Goal: Task Accomplishment & Management: Use online tool/utility

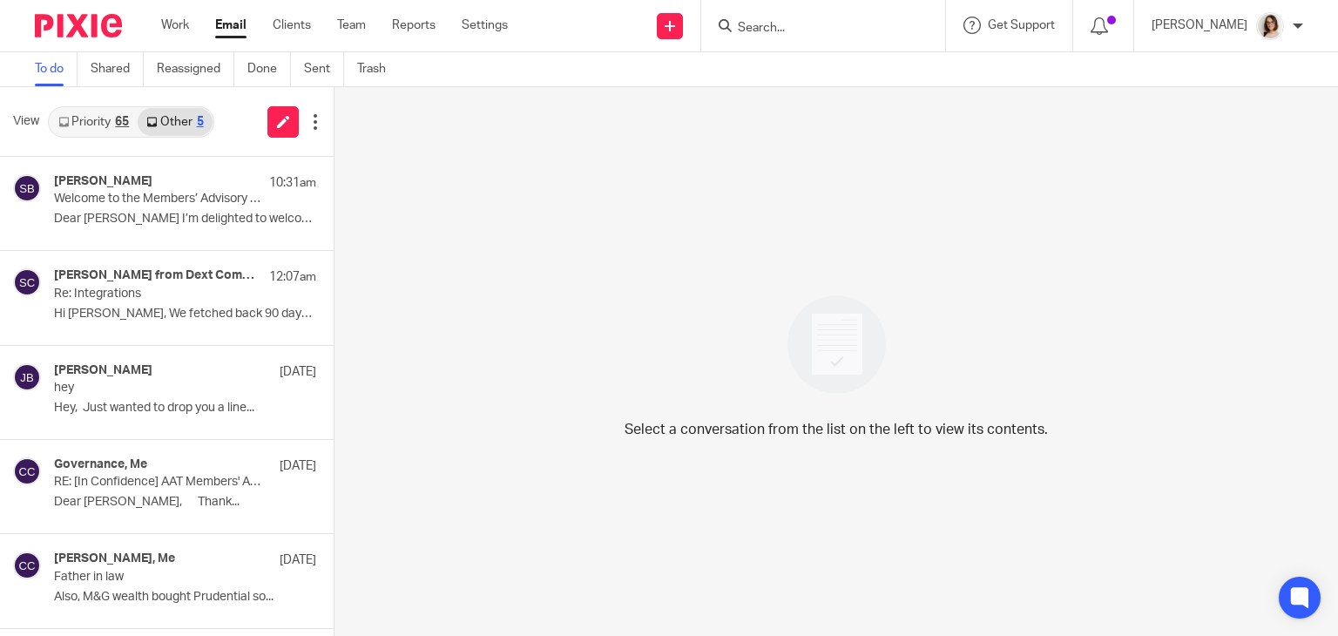
click at [233, 27] on link "Email" at bounding box center [230, 25] width 31 height 17
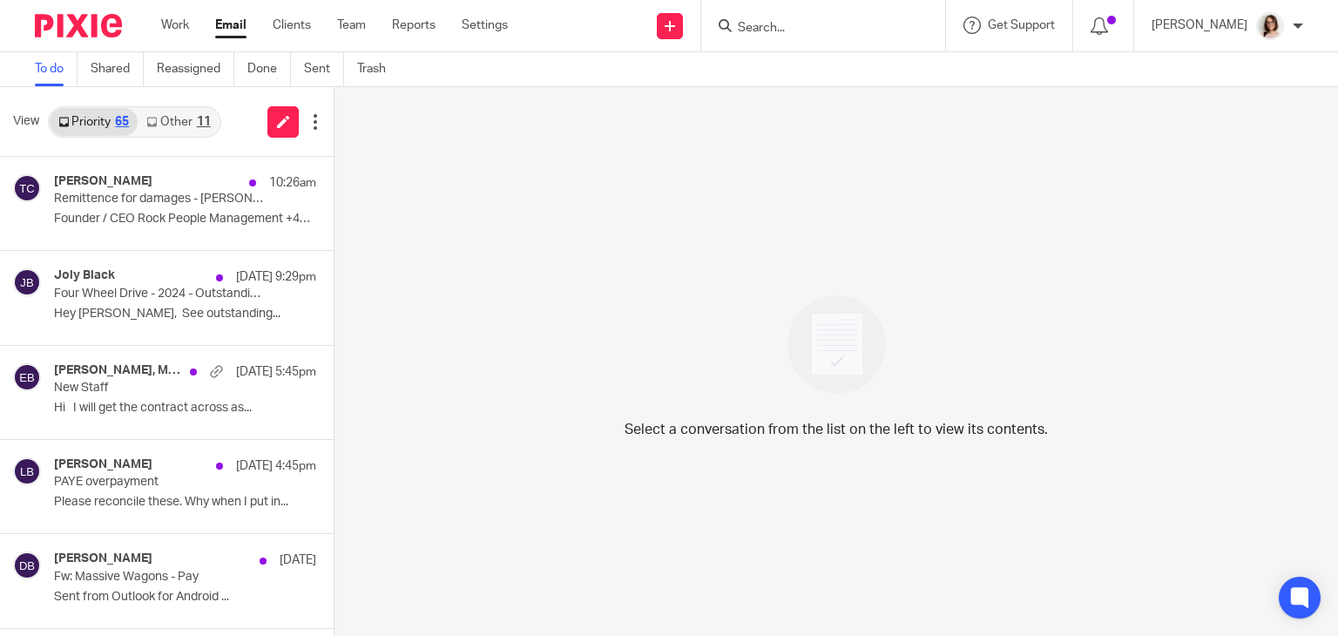
click at [176, 131] on link "Other 11" at bounding box center [178, 122] width 81 height 28
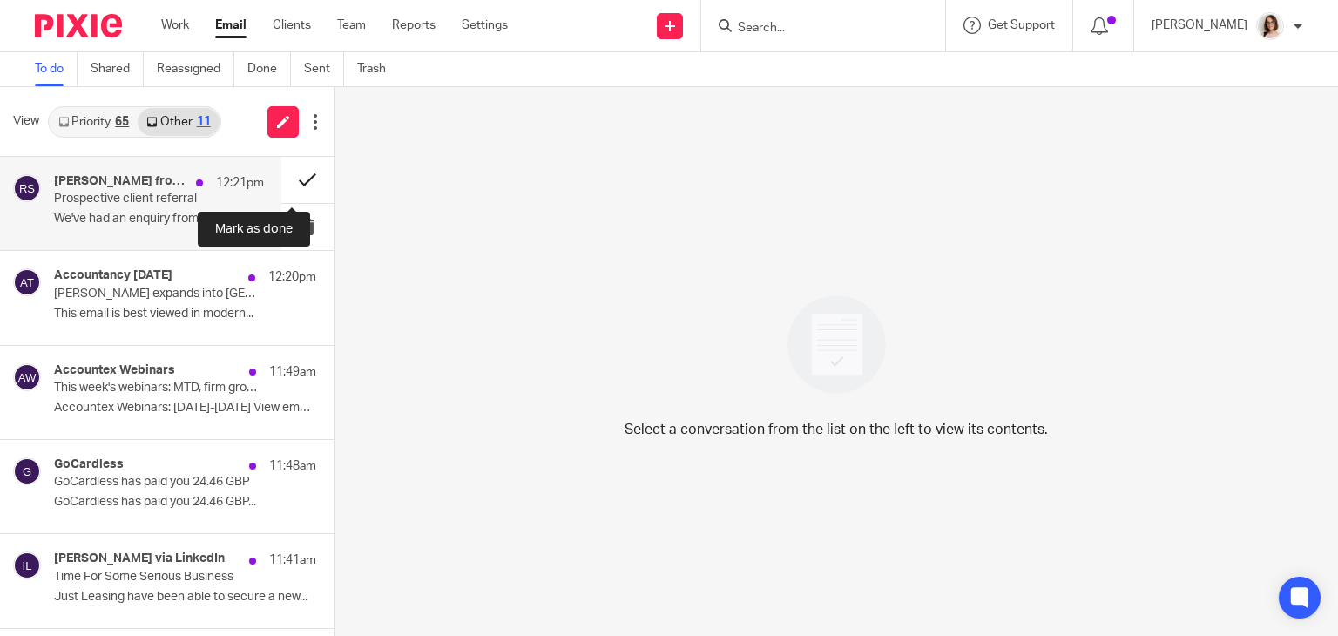
click at [283, 185] on button at bounding box center [307, 180] width 52 height 46
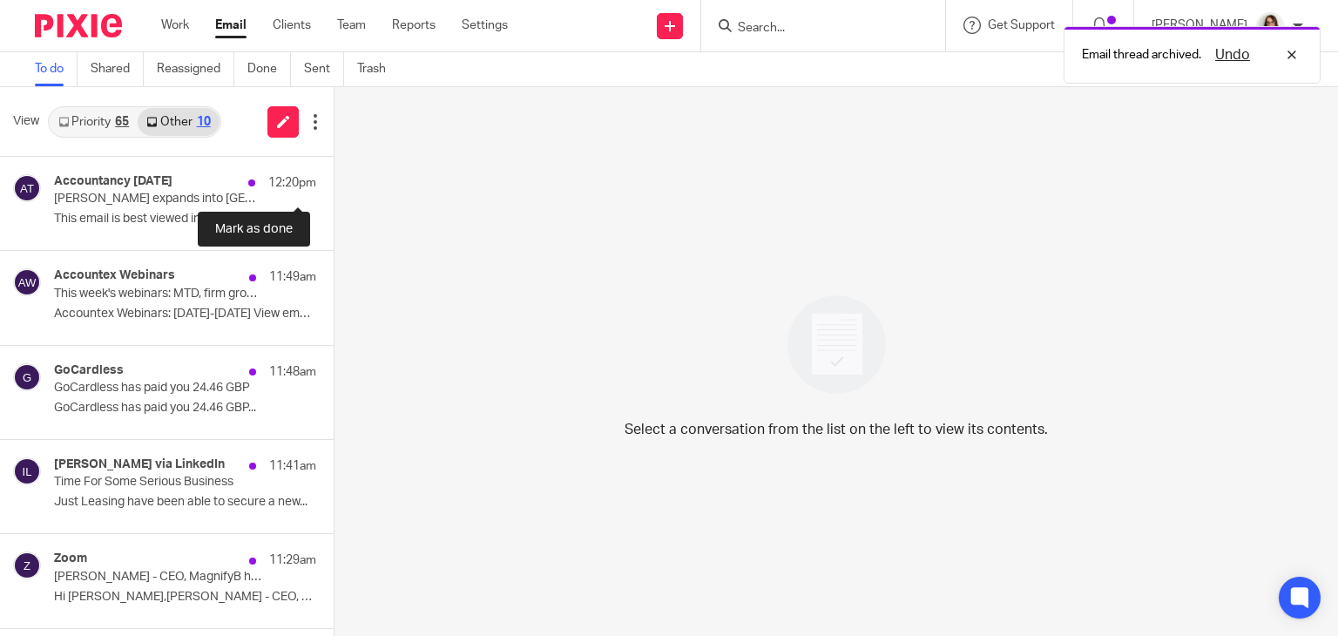
click at [334, 185] on button at bounding box center [341, 180] width 14 height 46
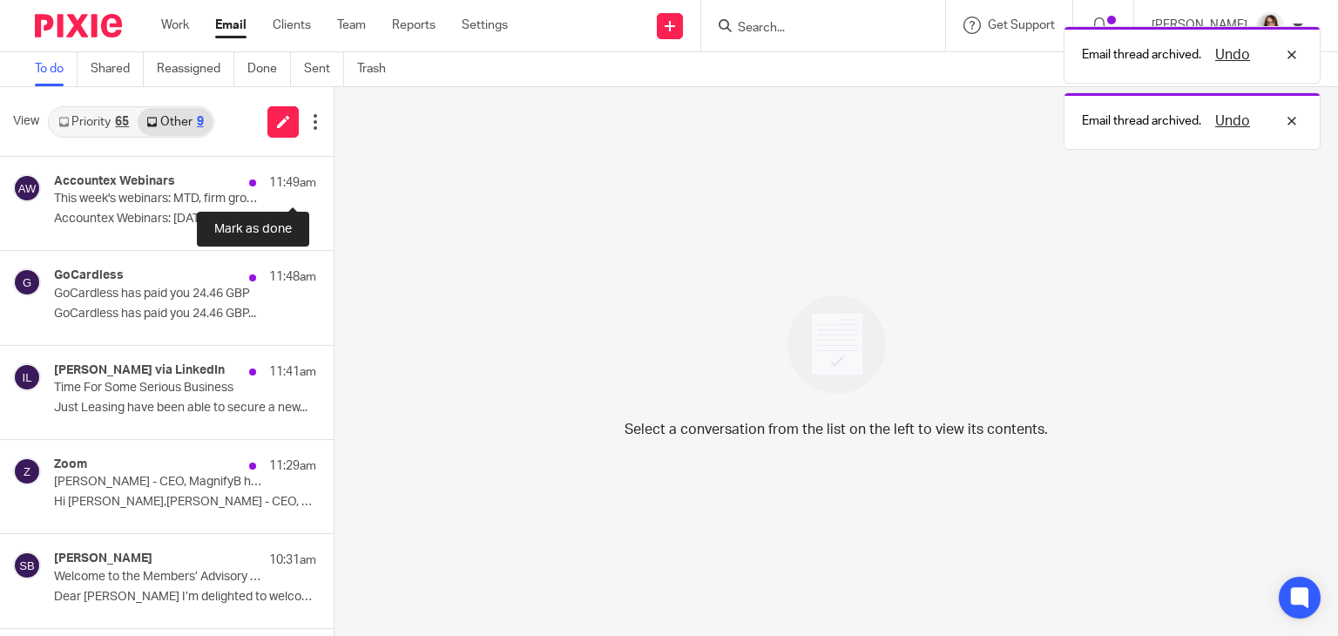
click at [334, 185] on button at bounding box center [341, 180] width 14 height 46
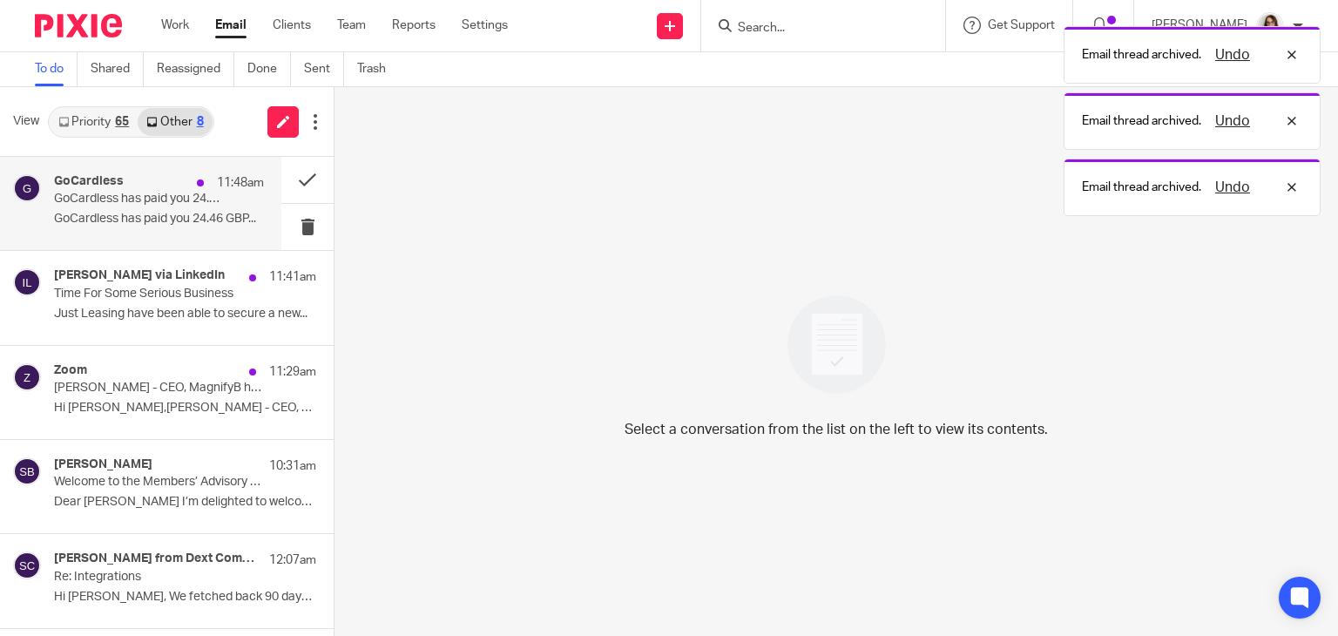
click at [203, 212] on p "GoCardless has paid you 24.46 GBP..." at bounding box center [159, 219] width 210 height 15
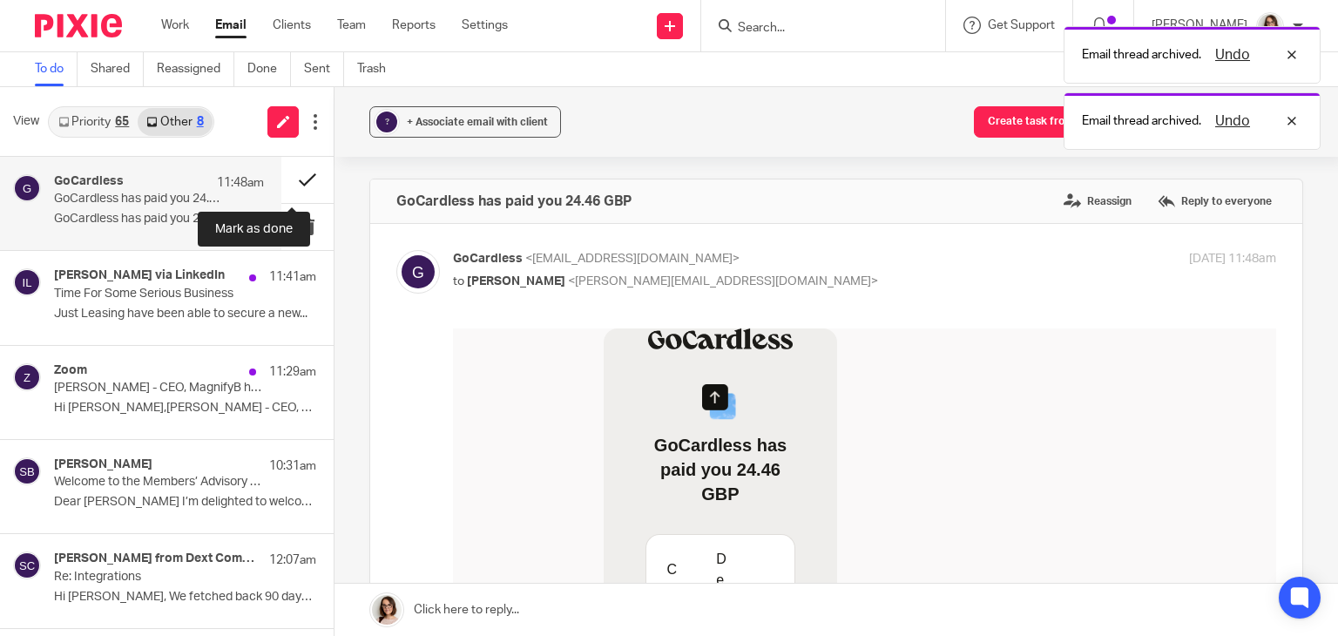
click at [287, 179] on button at bounding box center [307, 180] width 52 height 46
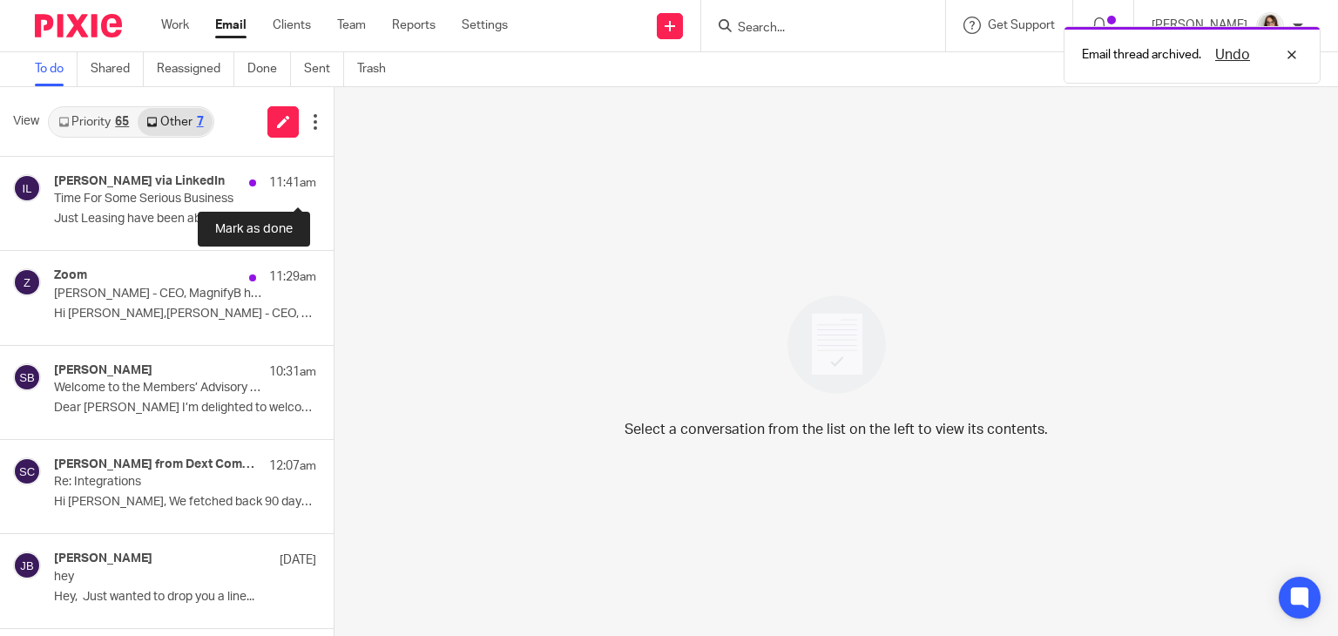
click at [334, 179] on button at bounding box center [341, 180] width 14 height 46
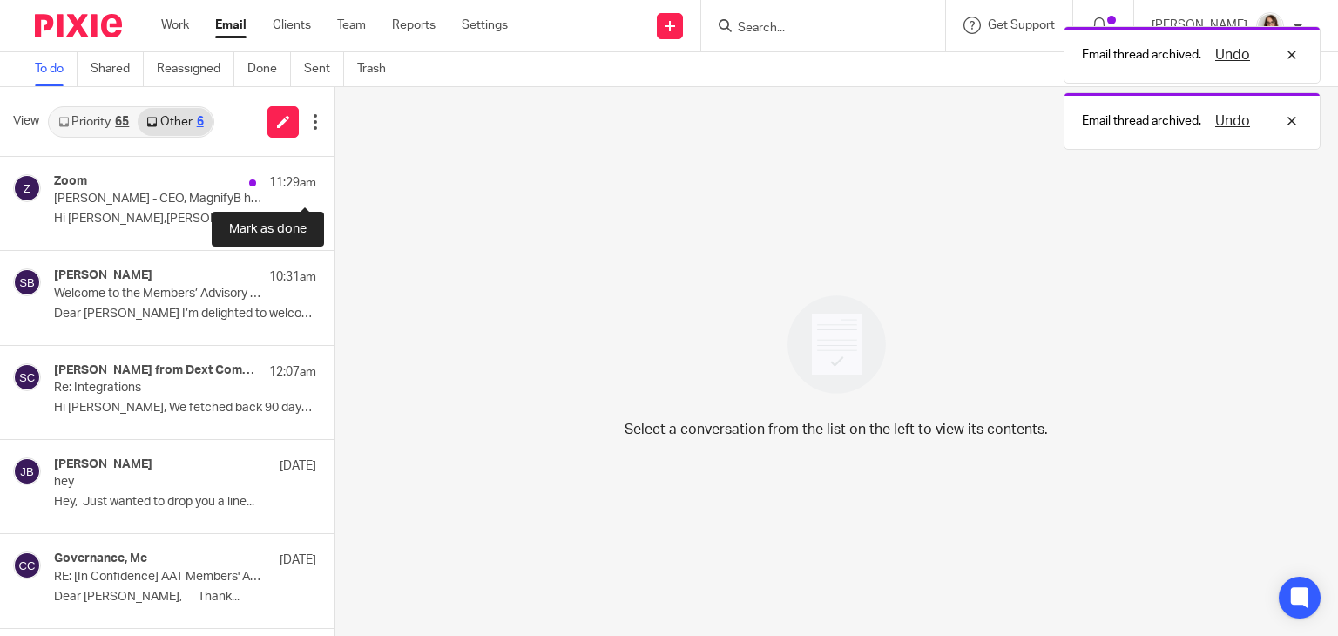
click at [334, 179] on button at bounding box center [341, 180] width 14 height 46
